Goal: Transaction & Acquisition: Purchase product/service

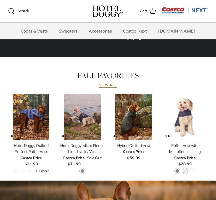
scroll to position [207, 0]
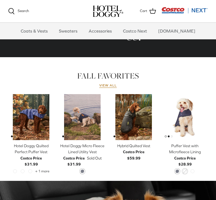
click at [143, 104] on img "Hybrid Quilted Vest" at bounding box center [134, 117] width 46 height 46
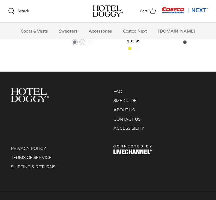
scroll to position [373, 0]
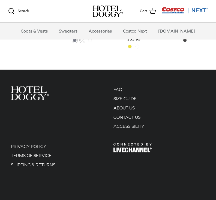
click at [134, 96] on link "SIZE GUIDE" at bounding box center [125, 98] width 23 height 5
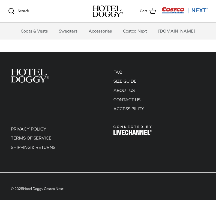
click at [105, 33] on link "Accessories" at bounding box center [100, 31] width 33 height 16
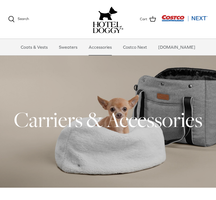
scroll to position [13, 0]
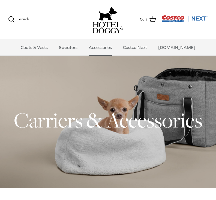
click at [136, 123] on h1 "Carriers & Accessories" at bounding box center [108, 120] width 200 height 27
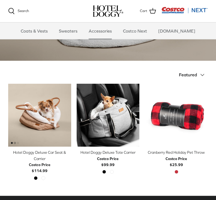
scroll to position [85, 0]
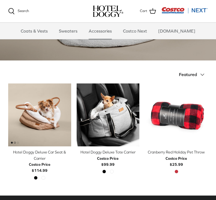
click at [205, 74] on icon "Down" at bounding box center [202, 74] width 7 height 7
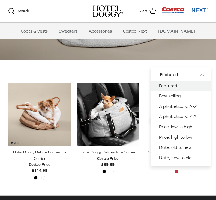
click at [192, 157] on link "Date, new to old" at bounding box center [181, 157] width 60 height 10
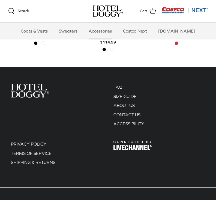
scroll to position [214, 0]
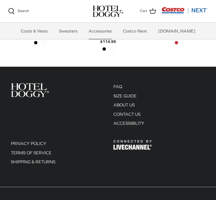
click at [183, 32] on link "[DOMAIN_NAME]" at bounding box center [177, 31] width 47 height 16
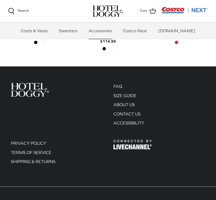
scroll to position [231, 0]
